Goal: Complete application form

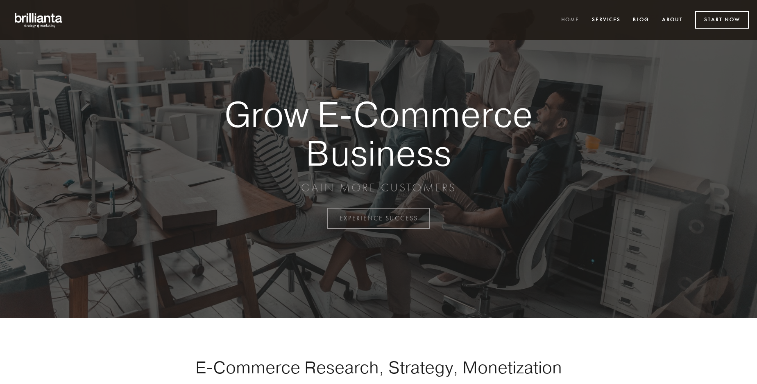
scroll to position [2146, 0]
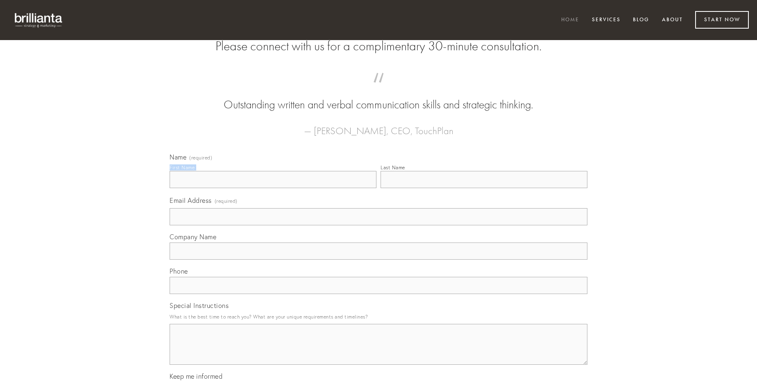
type input "[PERSON_NAME]"
click at [484, 188] on input "Last Name" at bounding box center [483, 179] width 207 height 17
type input "[PERSON_NAME]"
click at [378, 226] on input "Email Address (required)" at bounding box center [379, 216] width 418 height 17
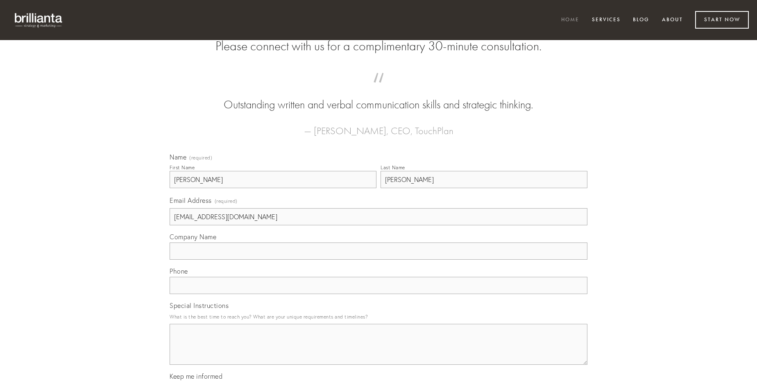
type input "[EMAIL_ADDRESS][DOMAIN_NAME]"
click at [378, 260] on input "Company Name" at bounding box center [379, 251] width 418 height 17
type input "repellendus"
click at [378, 294] on input "text" at bounding box center [379, 285] width 418 height 17
click at [378, 352] on textarea "Special Instructions" at bounding box center [379, 344] width 418 height 41
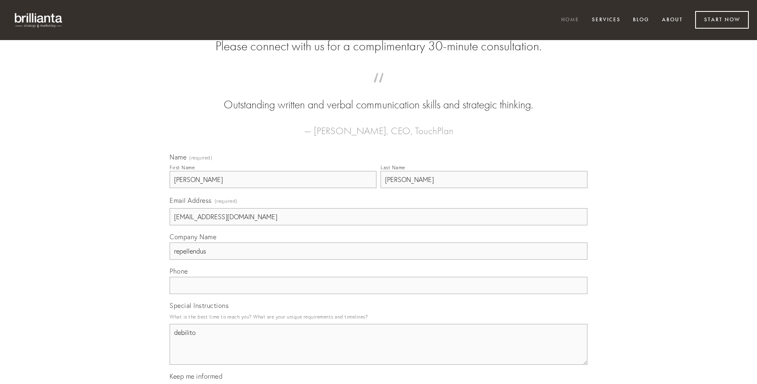
type textarea "debilito"
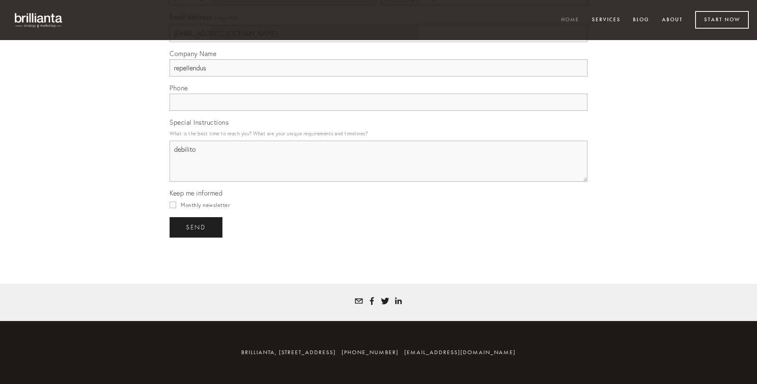
click at [197, 227] on span "send" at bounding box center [196, 227] width 20 height 7
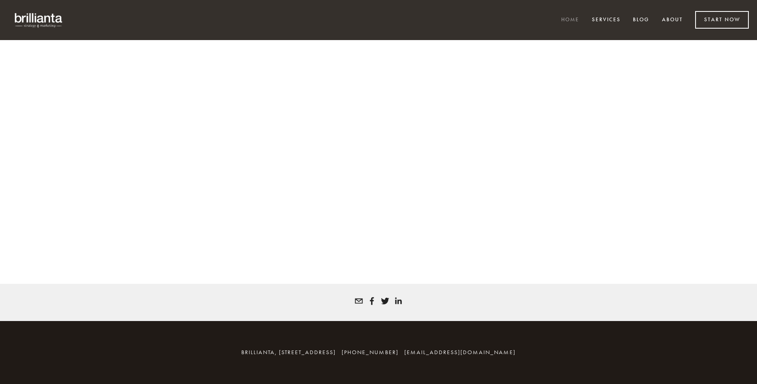
scroll to position [2135, 0]
